Goal: Information Seeking & Learning: Learn about a topic

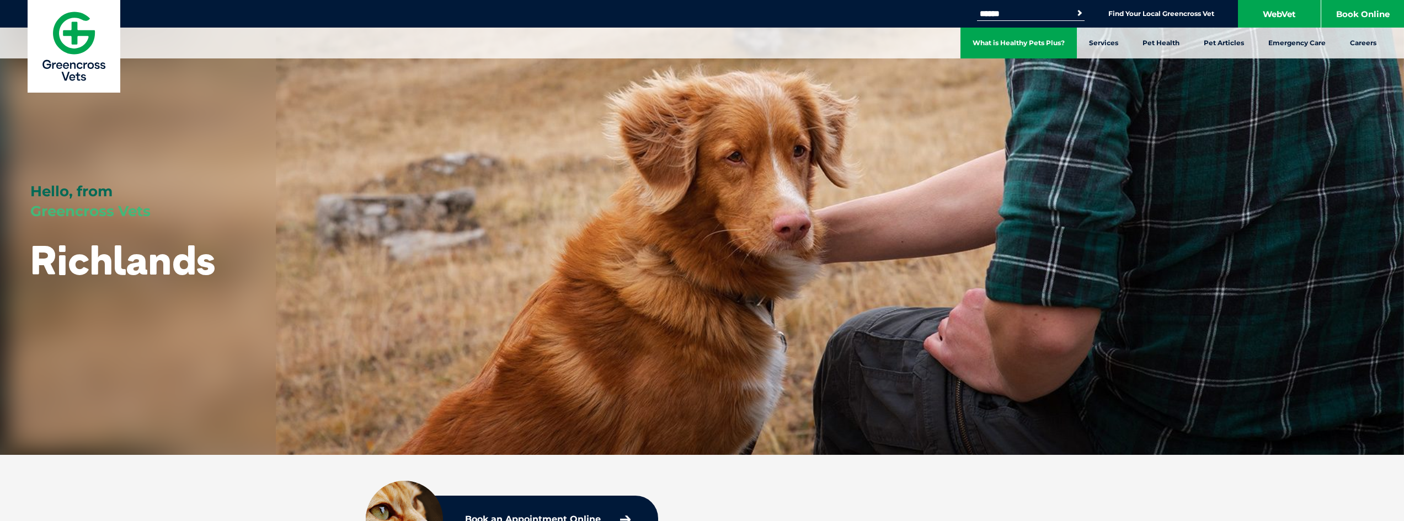
click at [1022, 36] on link "What is Healthy Pets Plus?" at bounding box center [1018, 43] width 116 height 31
